Goal: Check status

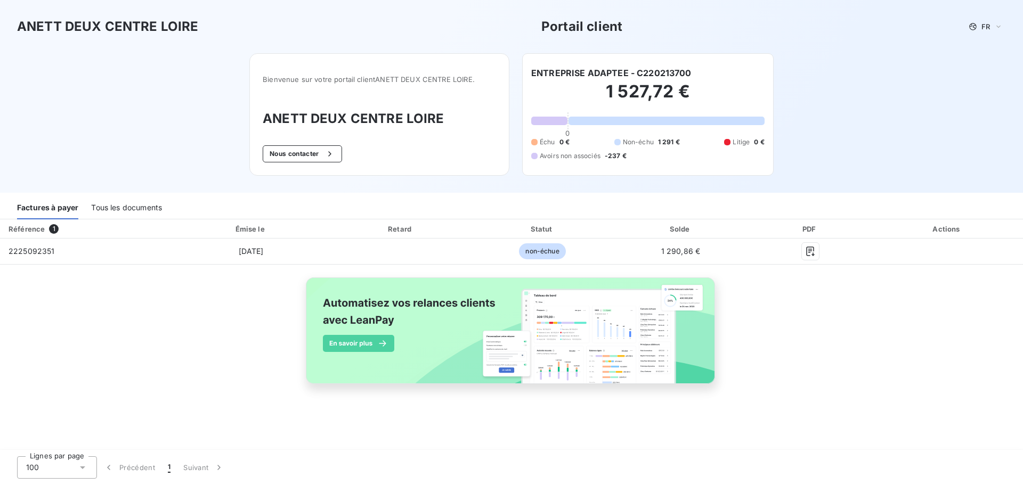
click at [268, 331] on div "Référence 1 Émise le Retard Statut Solde PDF Actions 2225092351 [DATE] non-échu…" at bounding box center [511, 313] width 1023 height 189
click at [138, 208] on div "Tous les documents" at bounding box center [126, 208] width 71 height 22
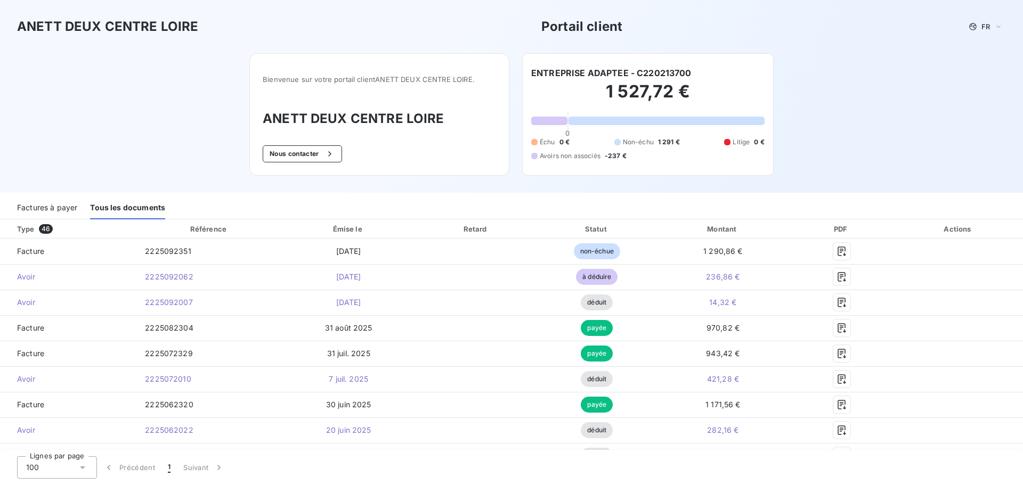
click at [54, 206] on div "Factures à payer" at bounding box center [47, 208] width 60 height 22
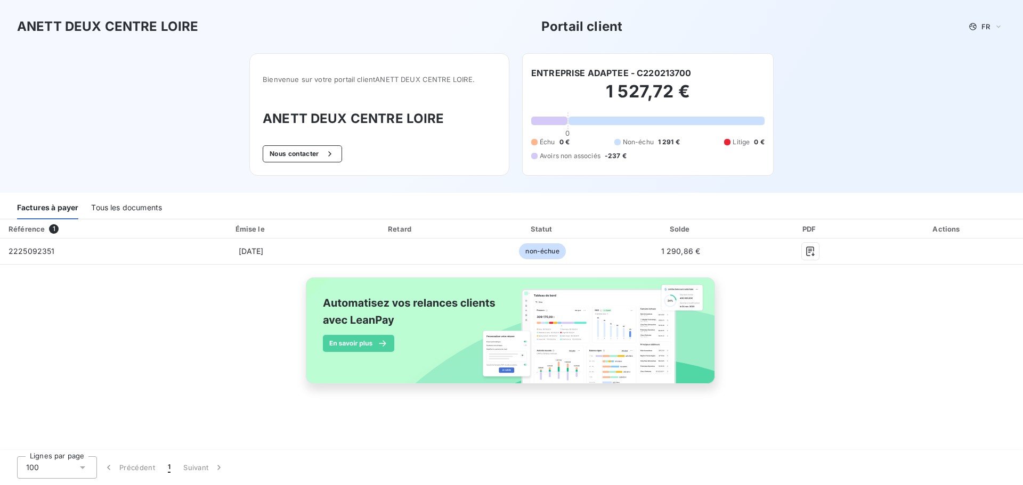
click at [146, 206] on div "Tous les documents" at bounding box center [126, 208] width 71 height 22
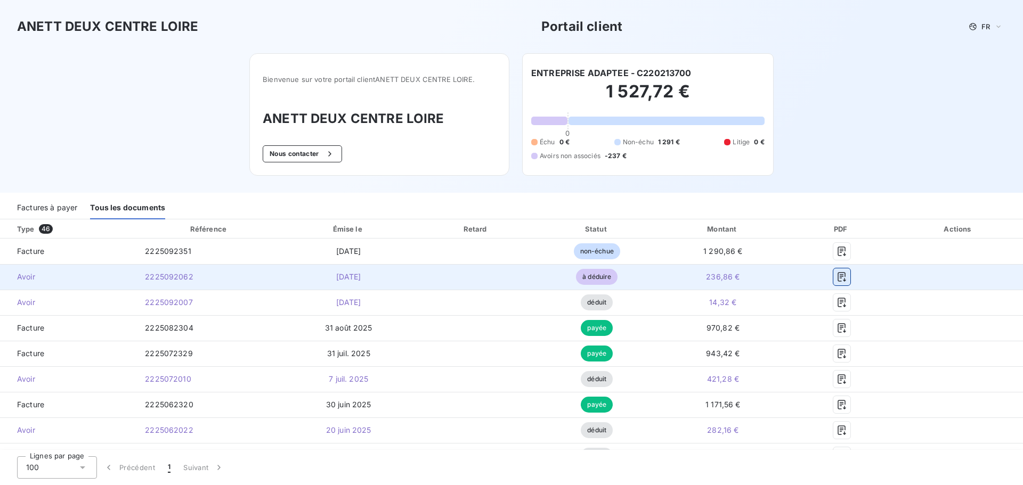
click at [836, 276] on icon "button" at bounding box center [841, 277] width 11 height 11
click at [838, 275] on icon "button" at bounding box center [841, 277] width 11 height 11
click at [157, 277] on span "2225092062" at bounding box center [169, 276] width 48 height 9
click at [837, 275] on icon "button" at bounding box center [841, 277] width 8 height 10
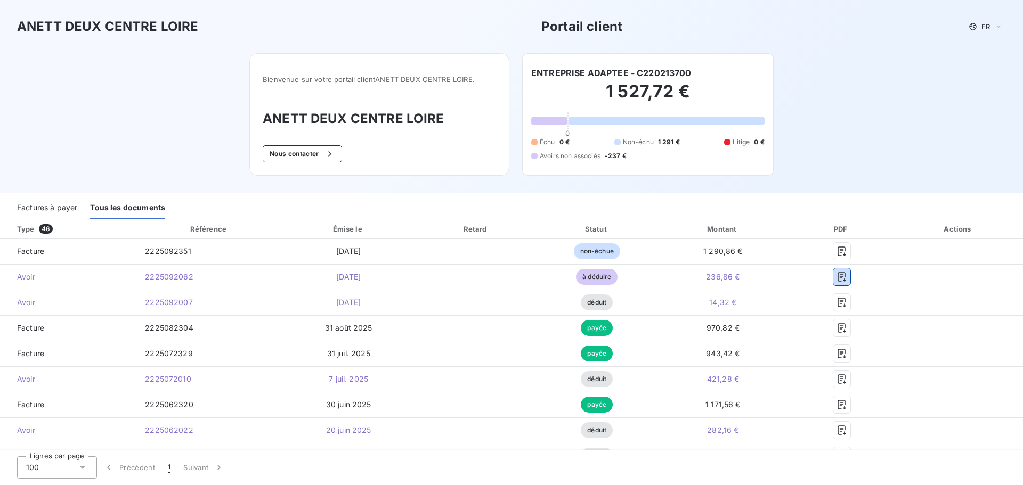
click at [52, 205] on div "Factures à payer" at bounding box center [47, 208] width 60 height 22
